Goal: Information Seeking & Learning: Learn about a topic

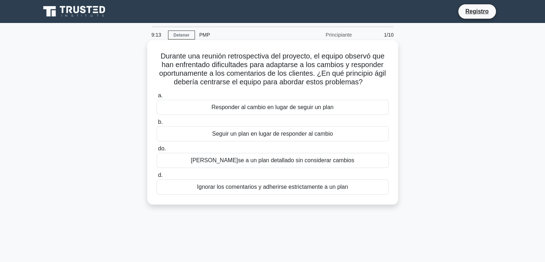
click at [230, 136] on font "Seguir un plan en lugar de responder al cambio" at bounding box center [272, 134] width 121 height 6
click at [157, 124] on input "b. Seguir un plan en lugar de responder al cambio" at bounding box center [157, 122] width 0 height 5
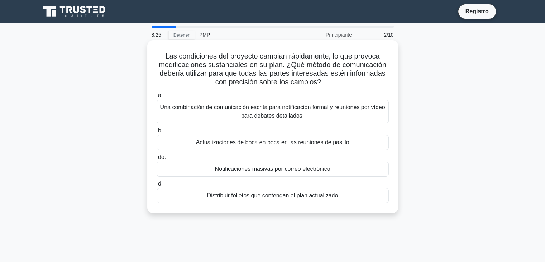
click at [218, 114] on font "Una combinación de comunicación escrita para notificación formal y reuniones po…" at bounding box center [273, 111] width 226 height 17
click at [157, 98] on input "a. Una combinación de comunicación escrita para notificación formal y reuniones…" at bounding box center [157, 95] width 0 height 5
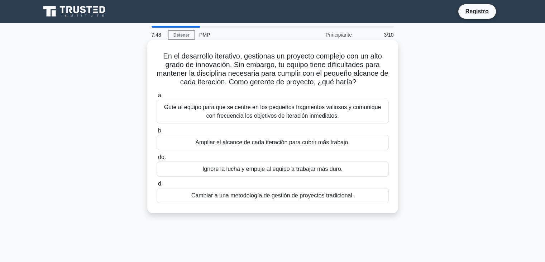
click at [196, 114] on font "Guíe al equipo para que se centre en los pequeños fragmentos valiosos y comuniq…" at bounding box center [273, 111] width 226 height 17
click at [157, 98] on input "a. Guíe al equipo para que se centre en los pequeños fragmentos valiosos y comu…" at bounding box center [157, 95] width 0 height 5
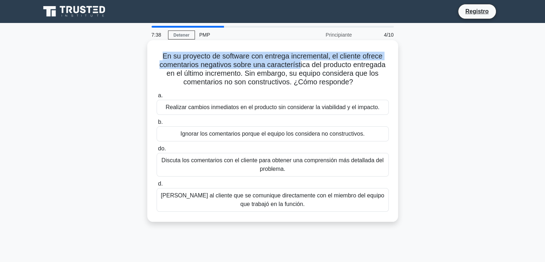
drag, startPoint x: 160, startPoint y: 59, endPoint x: 299, endPoint y: 65, distance: 139.6
click at [299, 65] on h5 "En su proyecto de software con entrega incremental, el cliente ofrece comentari…" at bounding box center [273, 69] width 234 height 35
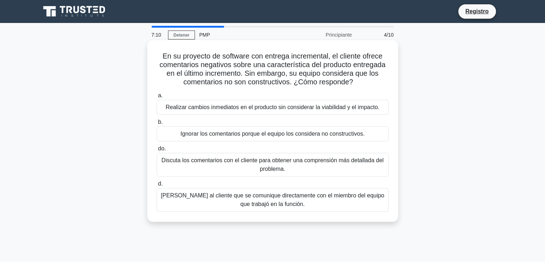
click at [236, 161] on font "Discuta los comentarios con el cliente para obtener una comprensión más detalla…" at bounding box center [273, 164] width 222 height 15
click at [157, 151] on input "do. Discuta los comentarios con el cliente para obtener una comprensión más det…" at bounding box center [157, 148] width 0 height 5
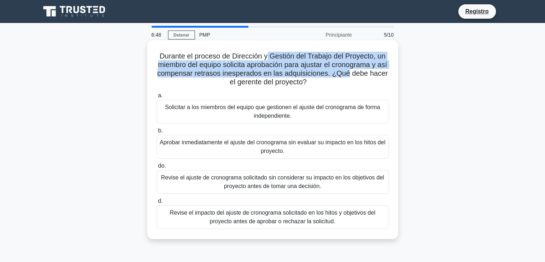
drag, startPoint x: 266, startPoint y: 58, endPoint x: 363, endPoint y: 71, distance: 97.2
click at [363, 71] on font "Durante el proceso de Dirección y Gestión del Trabajo del Proyecto, un miembro …" at bounding box center [272, 69] width 231 height 34
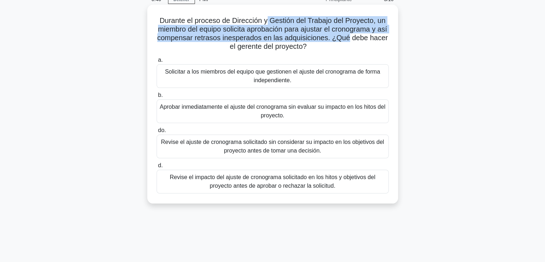
scroll to position [36, 0]
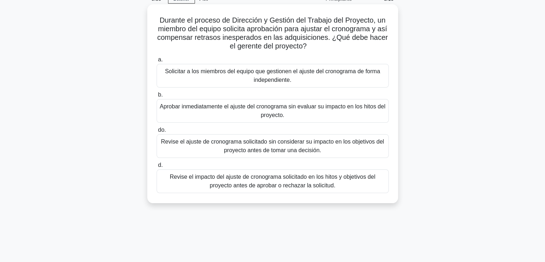
click at [243, 182] on font "Revise el impacto del ajuste de cronograma solicitado en los hitos y objetivos …" at bounding box center [273, 181] width 206 height 15
click at [157, 167] on input "d. Revise el impacto del ajuste de cronograma solicitado en los hitos y objetiv…" at bounding box center [157, 165] width 0 height 5
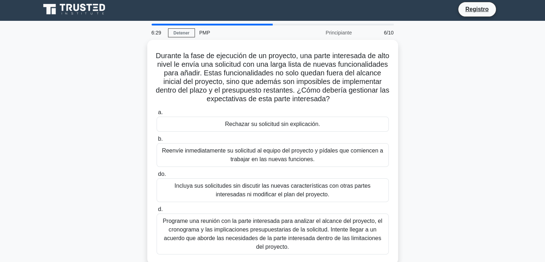
scroll to position [0, 0]
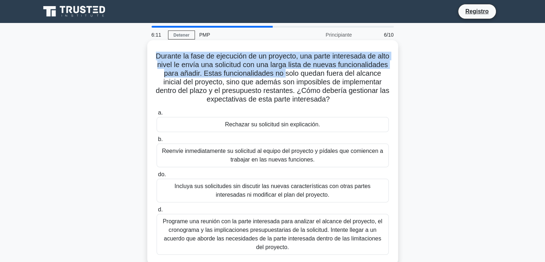
drag, startPoint x: 162, startPoint y: 57, endPoint x: 341, endPoint y: 74, distance: 180.1
click at [341, 74] on font "Durante la fase de ejecución de un proyecto, una parte interesada de alto nivel…" at bounding box center [273, 77] width 234 height 51
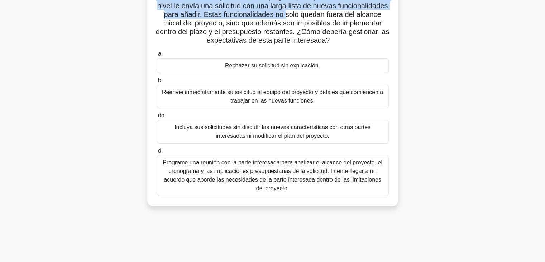
scroll to position [72, 0]
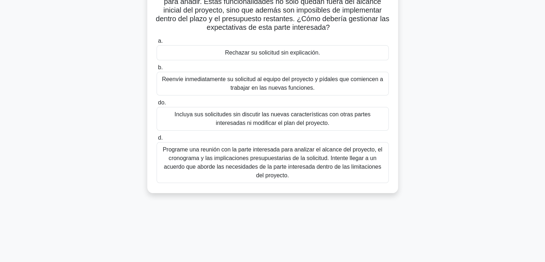
click at [248, 155] on font "Programe una reunión con la parte interesada para analizar el alcance del proye…" at bounding box center [273, 162] width 220 height 32
click at [157, 140] on input "d. Programe una reunión con la parte interesada para analizar el alcance del pr…" at bounding box center [157, 138] width 0 height 5
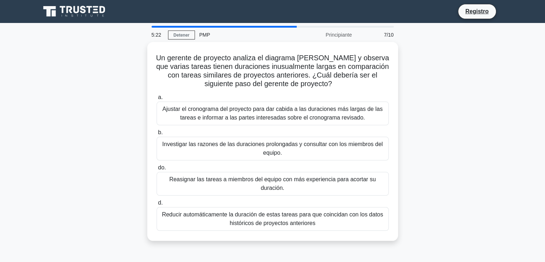
scroll to position [0, 0]
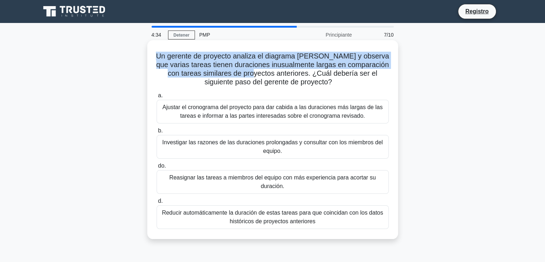
drag, startPoint x: 162, startPoint y: 56, endPoint x: 272, endPoint y: 72, distance: 111.2
click at [272, 72] on font "Un gerente de proyecto analiza el diagrama de Gantt y observa que varias tareas…" at bounding box center [272, 69] width 233 height 34
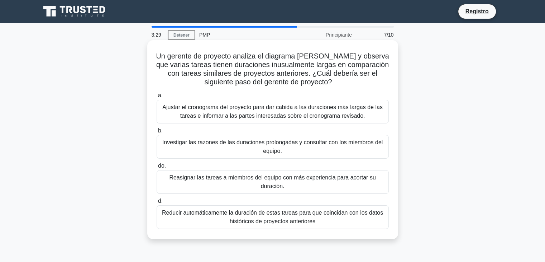
click at [222, 186] on font "Reasignar las tareas a miembros del equipo con más experiencia para acortar su …" at bounding box center [273, 181] width 226 height 17
click at [157, 168] on input "do. Reasignar las tareas a miembros del equipo con más experiencia para acortar…" at bounding box center [157, 165] width 0 height 5
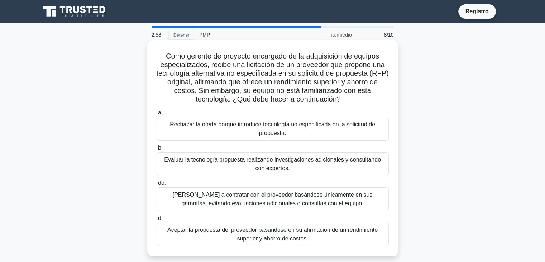
click at [238, 160] on font "Evaluar la tecnología propuesta realizando investigaciones adicionales y consul…" at bounding box center [272, 163] width 217 height 15
click at [157, 150] on input "b. Evaluar la tecnología propuesta realizando investigaciones adicionales y con…" at bounding box center [157, 148] width 0 height 5
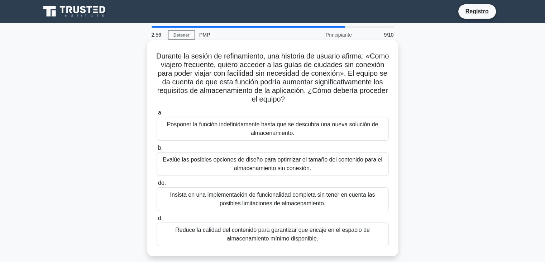
scroll to position [36, 0]
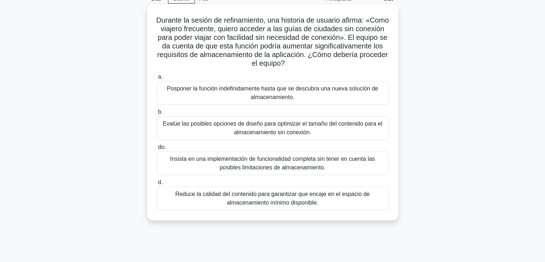
click at [259, 95] on font "Posponer la función indefinidamente hasta que se descubra una nueva solución de…" at bounding box center [273, 92] width 212 height 15
click at [157, 79] on input "a. Posponer la función indefinidamente hasta que se descubra una nueva solución…" at bounding box center [157, 77] width 0 height 5
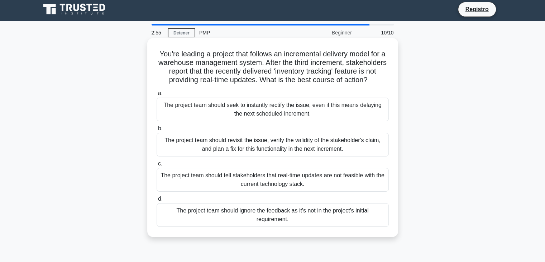
scroll to position [0, 0]
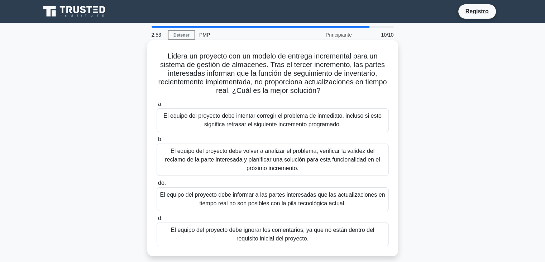
click at [248, 156] on font "El equipo del proyecto debe volver a analizar el problema, verificar la validez…" at bounding box center [272, 159] width 215 height 23
click at [157, 142] on input "b. El equipo del proyecto debe volver a analizar el problema, verificar la vali…" at bounding box center [157, 139] width 0 height 5
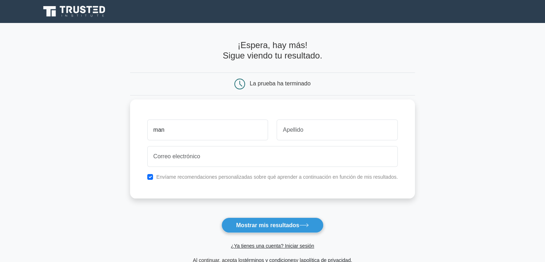
type input "man"
click at [304, 132] on input "text" at bounding box center [337, 129] width 121 height 21
type input "vel"
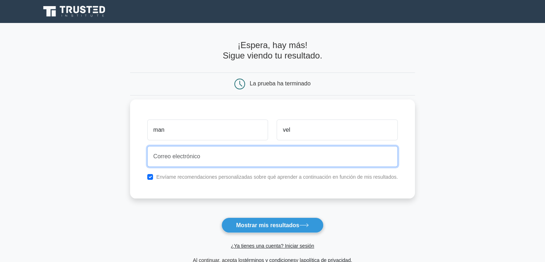
click at [241, 158] on input "email" at bounding box center [272, 156] width 251 height 21
type input "[EMAIL_ADDRESS][DOMAIN_NAME]"
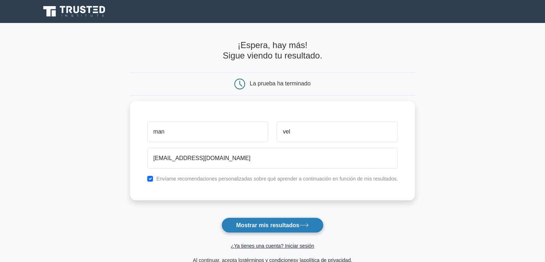
click at [267, 227] on font "Mostrar mis resultados" at bounding box center [267, 225] width 63 height 6
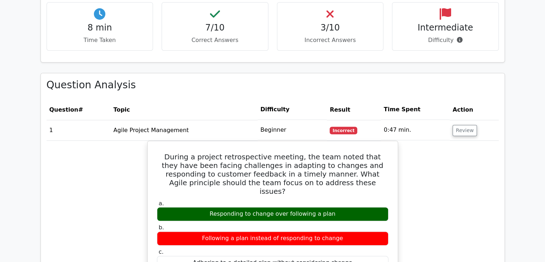
scroll to position [502, 0]
